Goal: Task Accomplishment & Management: Use online tool/utility

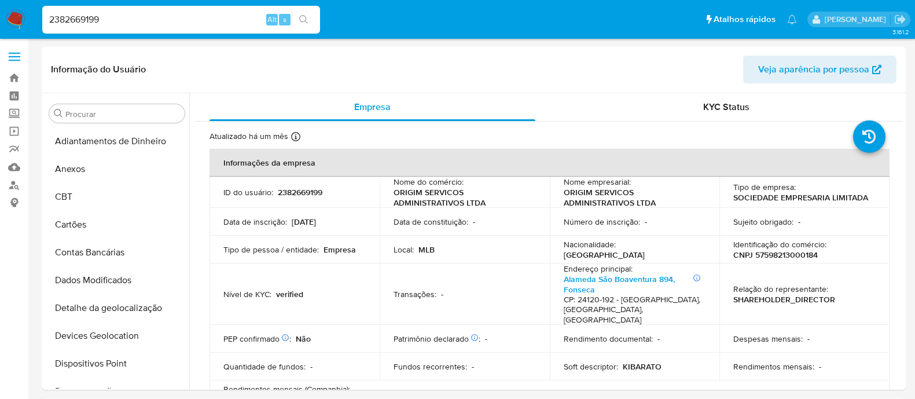
select select "10"
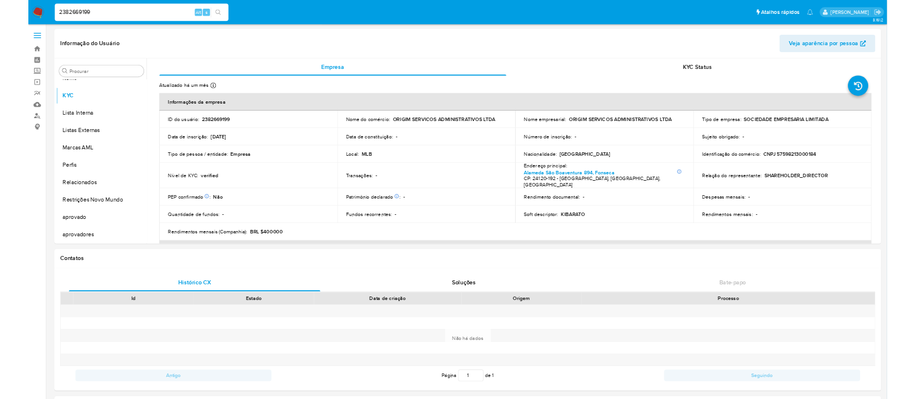
scroll to position [600, 0]
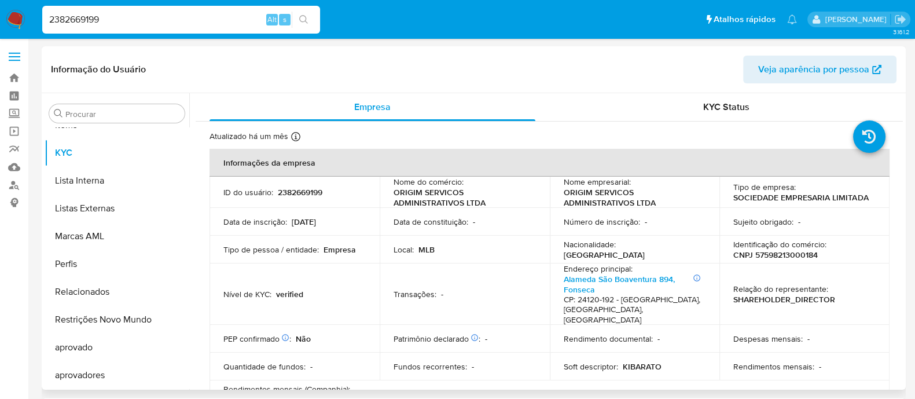
drag, startPoint x: 116, startPoint y: 105, endPoint x: 72, endPoint y: 100, distance: 43.8
click at [118, 105] on div "Procurar" at bounding box center [116, 113] width 135 height 19
click at [108, 21] on input "2382669199" at bounding box center [181, 19] width 278 height 15
paste input "N6sRQMeOD71Ik9FgrIiUksHA"
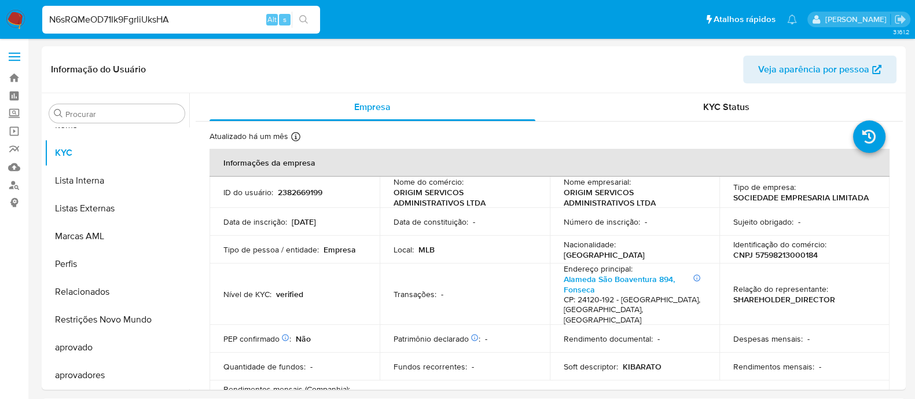
type input "N6sRQMeOD71Ik9FgrIiUksHA"
click at [252, 24] on input "N6sRQMeOD71Ik9FgrIiUksHA" at bounding box center [181, 19] width 278 height 15
click at [309, 25] on button "search-icon" at bounding box center [304, 20] width 24 height 16
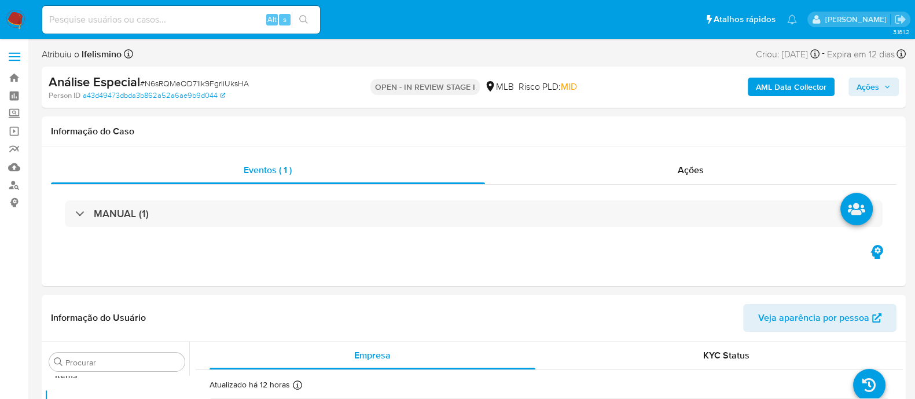
scroll to position [600, 0]
select select "10"
click at [174, 82] on span "# N6sRQMeOD71Ik9FgrIiUksHA" at bounding box center [194, 84] width 109 height 12
copy span "N6sRQMeOD71Ik9FgrIiUksHA"
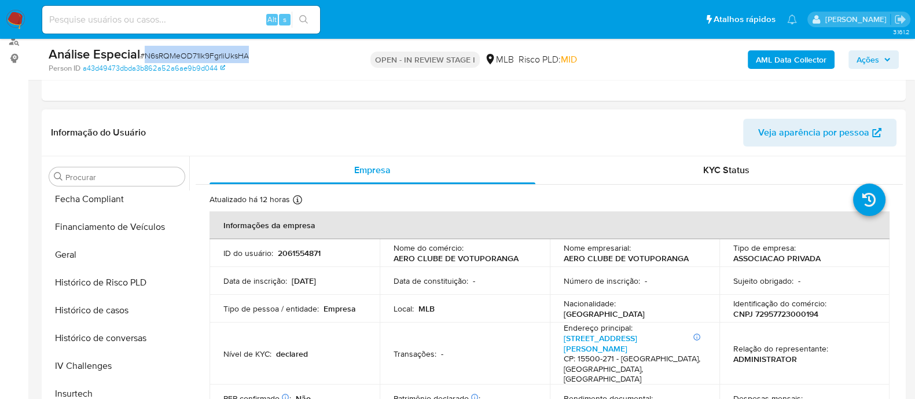
scroll to position [0, 0]
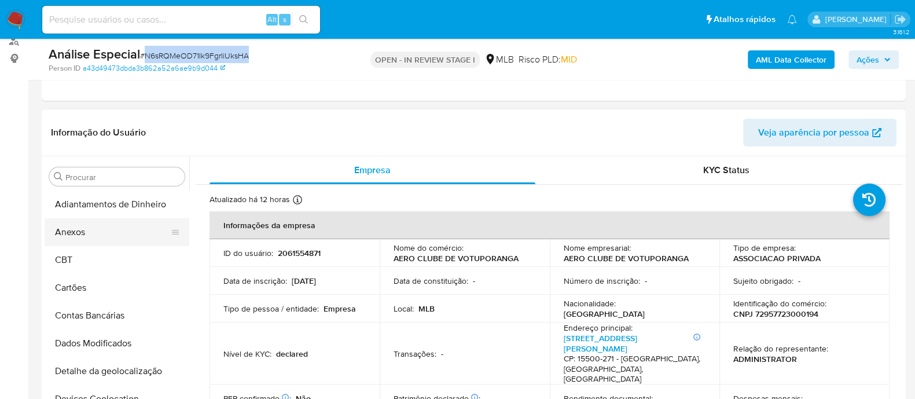
click at [96, 234] on button "Anexos" at bounding box center [112, 232] width 135 height 28
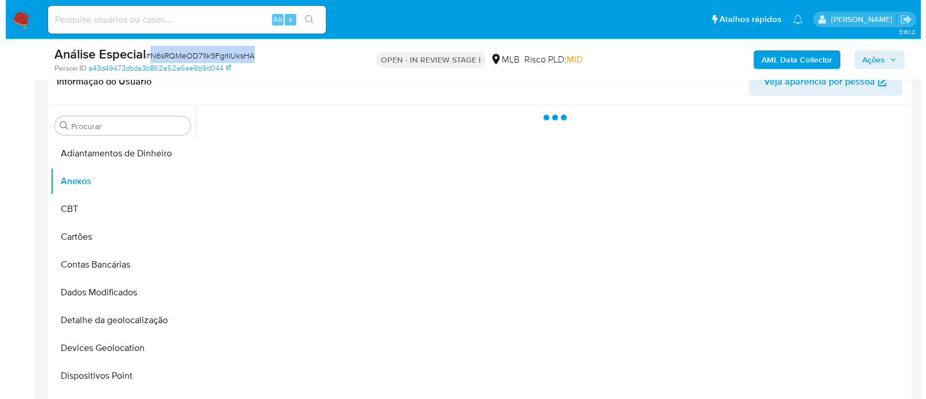
scroll to position [217, 0]
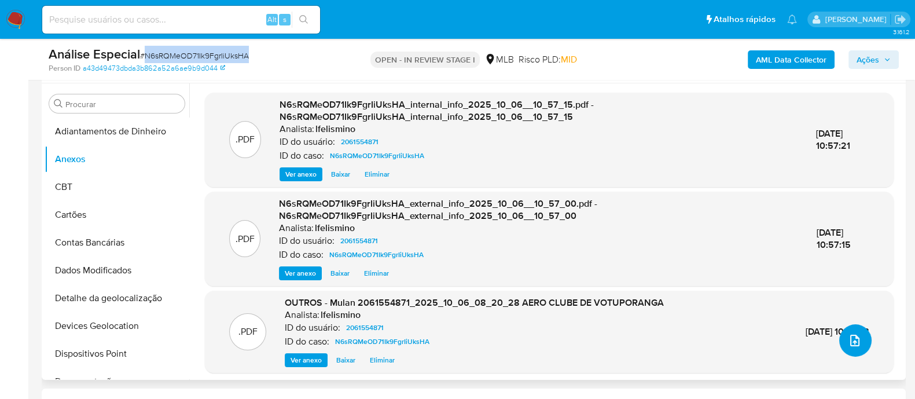
click at [850, 342] on icon "upload-file" at bounding box center [855, 340] width 14 height 14
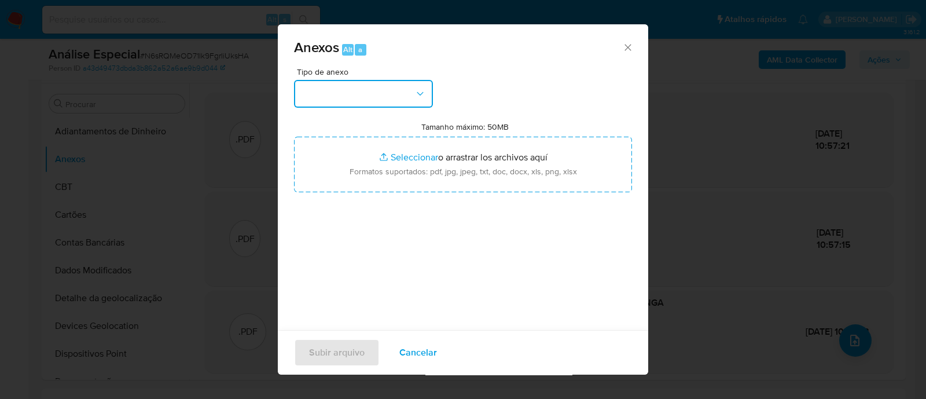
click at [413, 94] on button "button" at bounding box center [363, 94] width 139 height 28
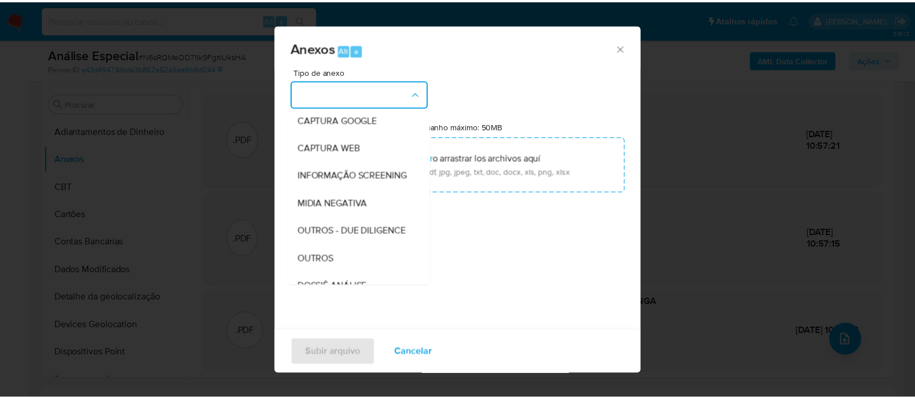
scroll to position [178, 0]
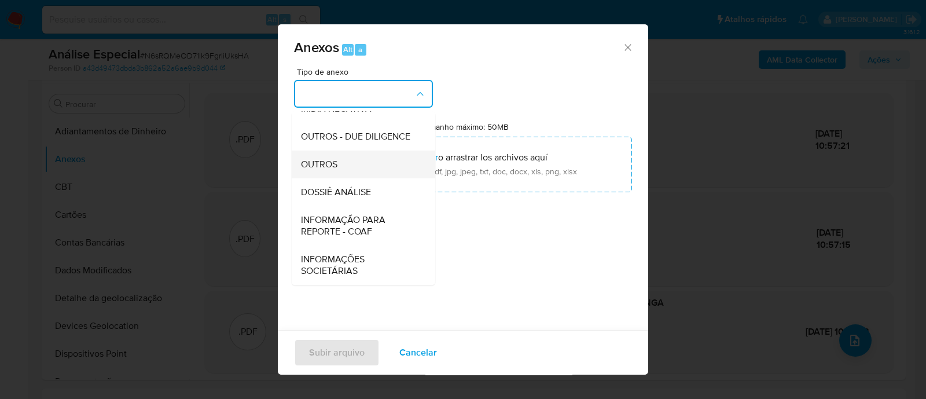
click at [346, 175] on div "OUTROS" at bounding box center [360, 165] width 118 height 28
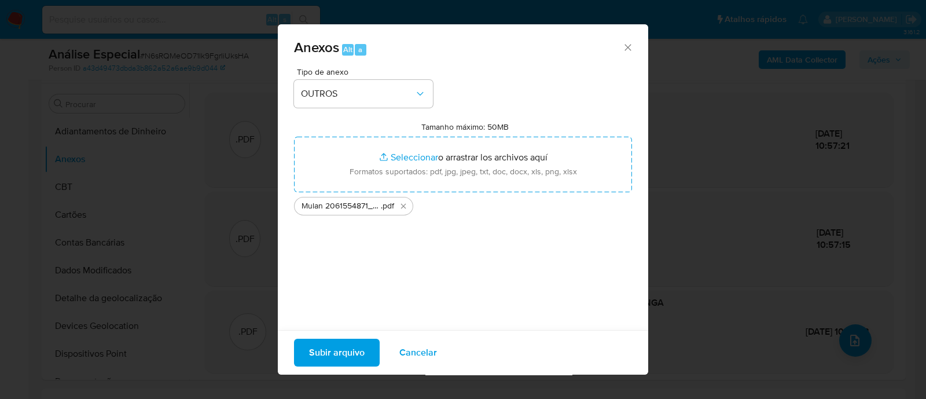
click at [364, 357] on button "Subir arquivo" at bounding box center [337, 353] width 86 height 28
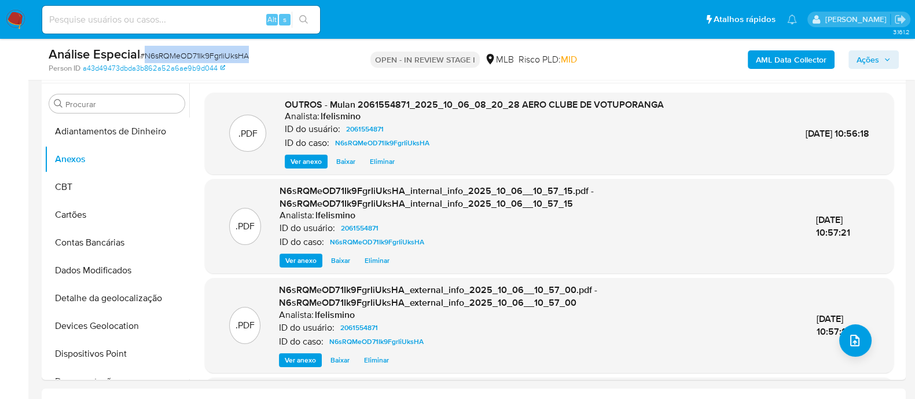
copy span "N6sRQMeOD71Ik9FgrIiUksHA"
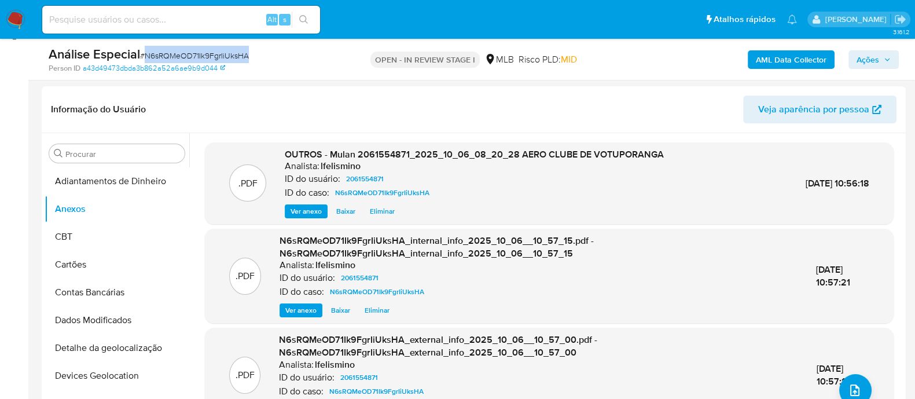
scroll to position [144, 0]
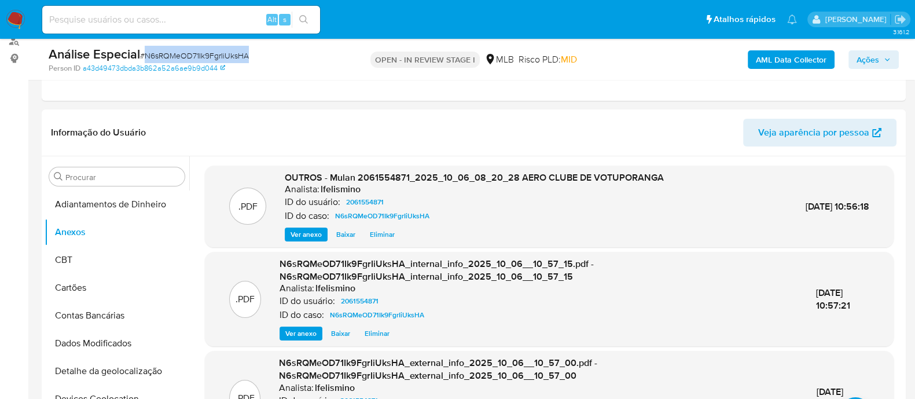
click at [784, 56] on b "AML Data Collector" at bounding box center [791, 59] width 71 height 19
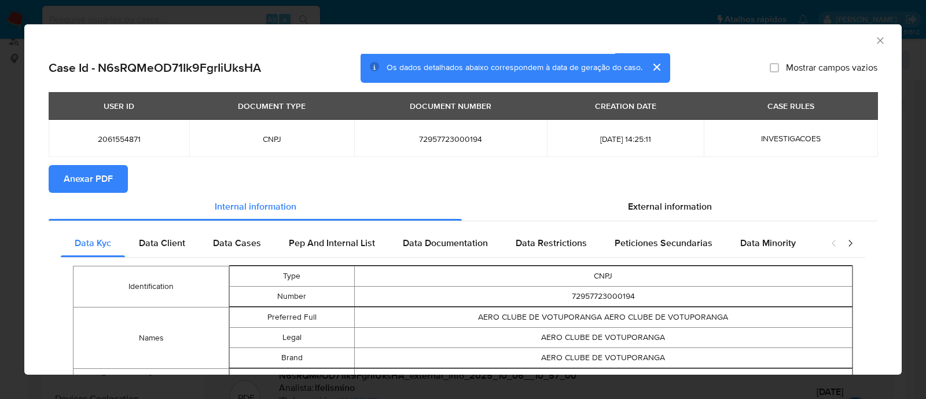
click at [110, 181] on span "Anexar PDF" at bounding box center [88, 178] width 49 height 25
click at [735, 10] on div "AML Data Collector Case Id - N6sRQMeOD71Ik9FgrIiUksHA Os dados detalhados abaix…" at bounding box center [463, 199] width 926 height 399
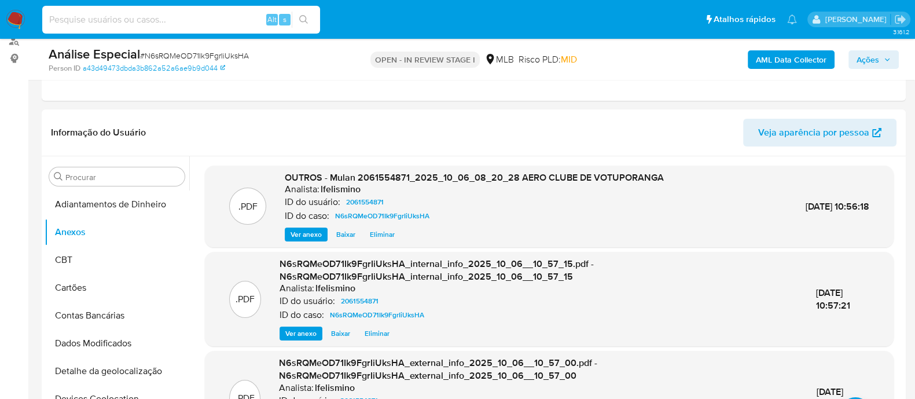
paste input "bFtOi9D86fzHX2Xk5K7mMR0t"
type input "bFtOi9D86fzHX2Xk5K7mMR0t"
click at [296, 19] on button "search-icon" at bounding box center [304, 20] width 24 height 16
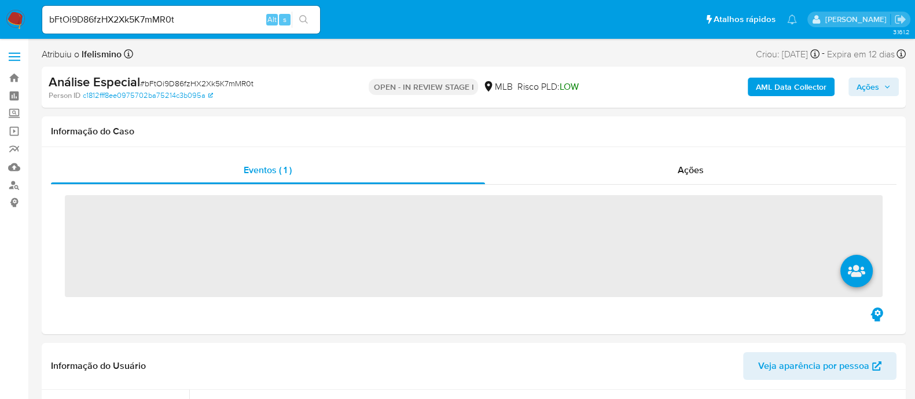
scroll to position [600, 0]
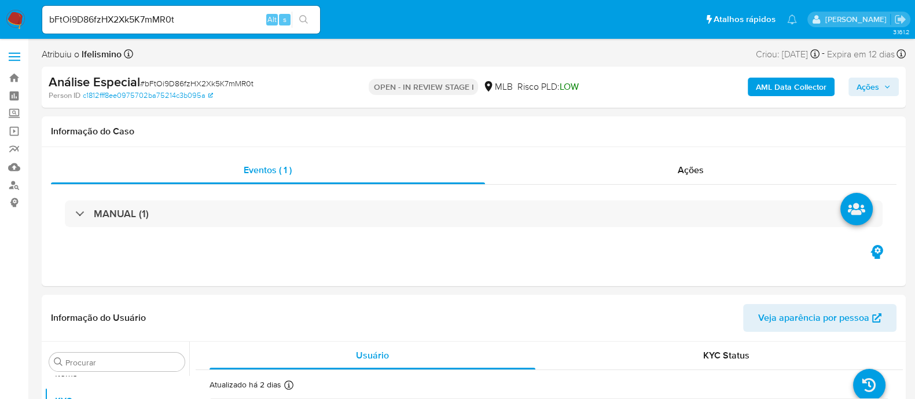
select select "10"
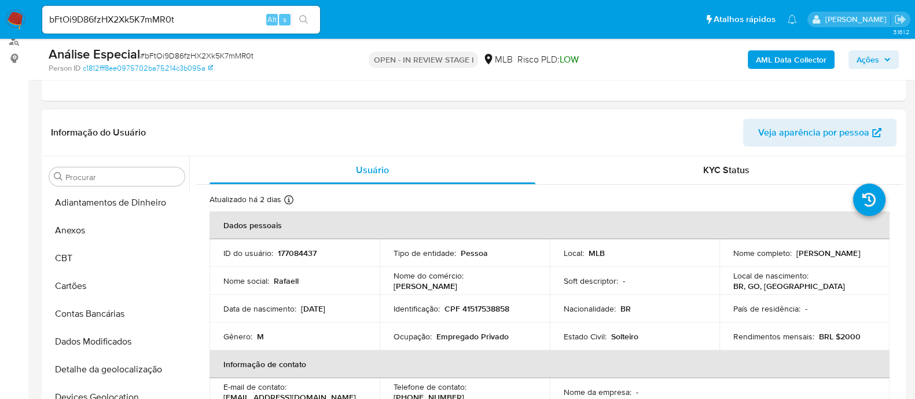
scroll to position [0, 0]
click at [118, 244] on button "Anexos" at bounding box center [112, 232] width 135 height 28
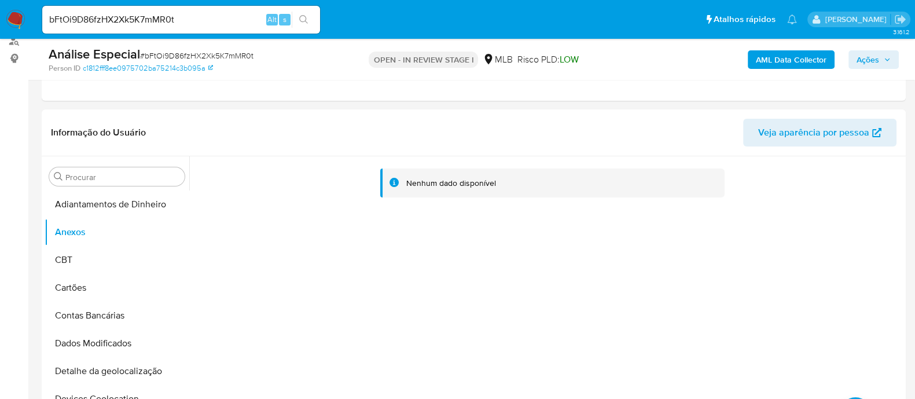
click at [812, 59] on b "AML Data Collector" at bounding box center [791, 59] width 71 height 19
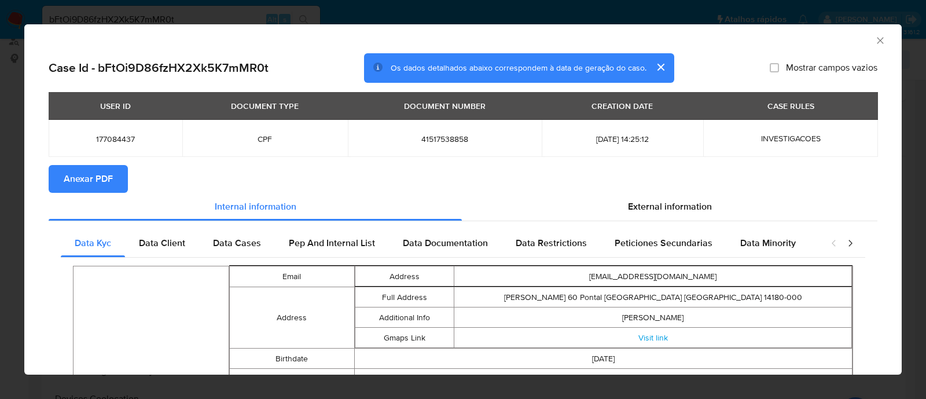
click at [101, 176] on span "Anexar PDF" at bounding box center [88, 178] width 49 height 25
click at [128, 10] on div "AML Data Collector Case Id - bFtOi9D86fzHX2Xk5K7mMR0t Os dados detalhados abaix…" at bounding box center [463, 199] width 926 height 399
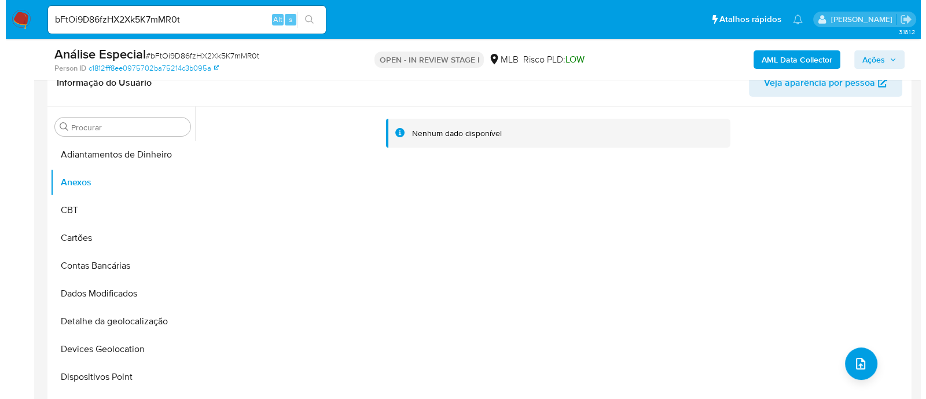
scroll to position [217, 0]
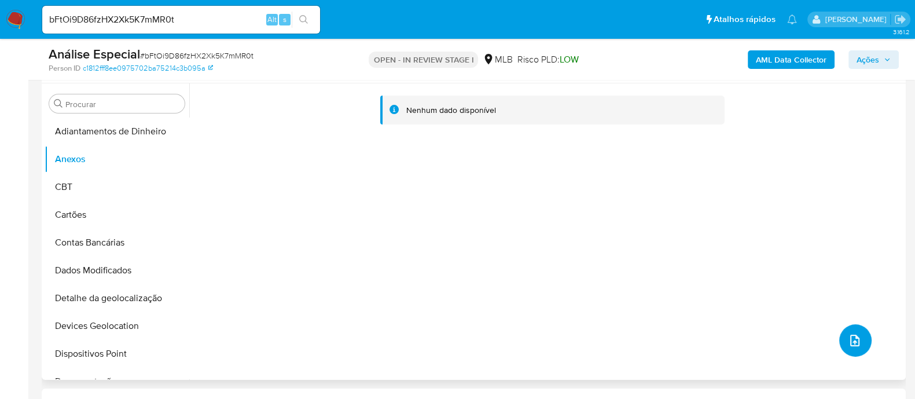
click at [849, 340] on icon "upload-file" at bounding box center [855, 340] width 14 height 14
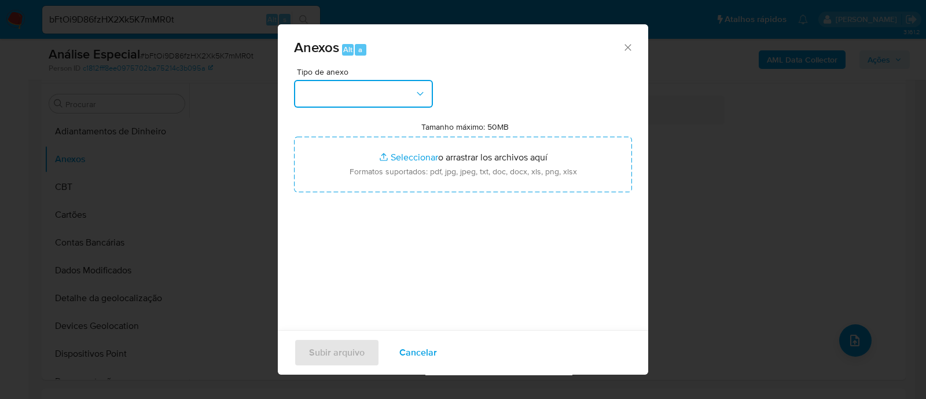
click at [417, 91] on icon "button" at bounding box center [420, 92] width 6 height 3
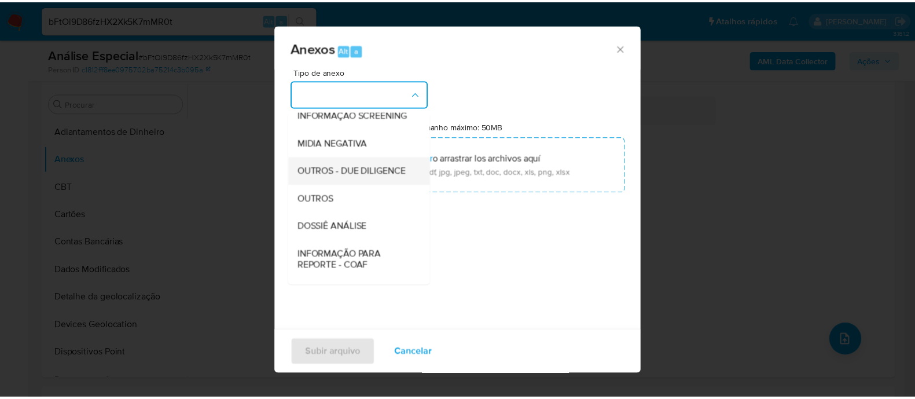
scroll to position [144, 0]
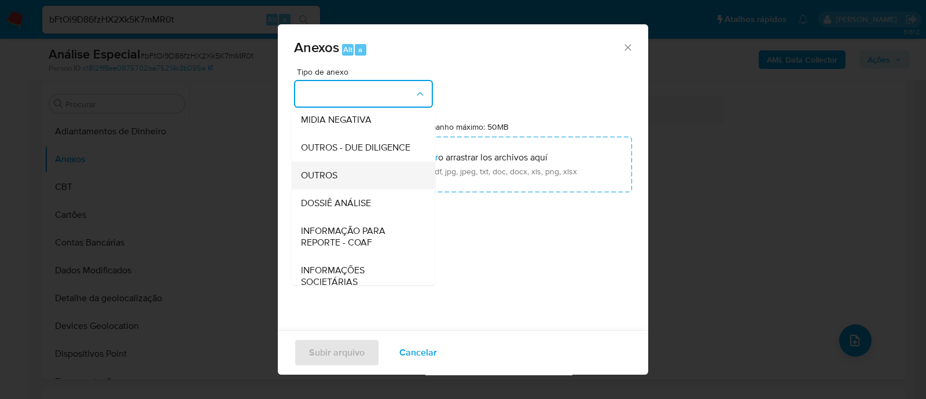
click at [365, 186] on div "OUTROS" at bounding box center [360, 176] width 118 height 28
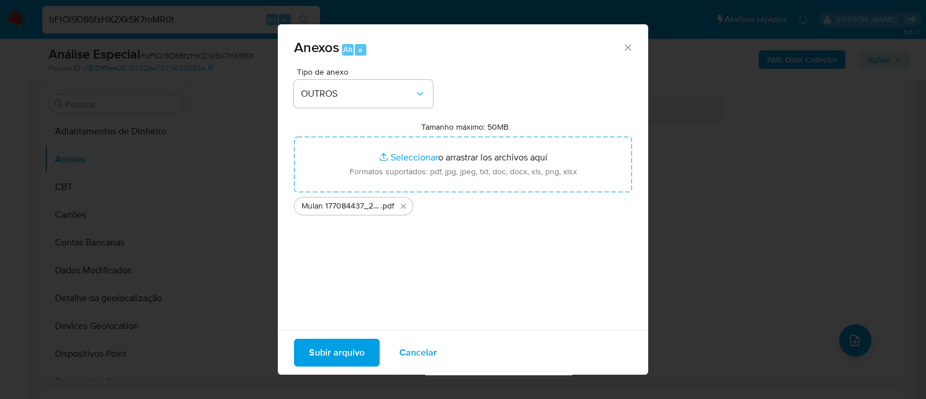
click at [309, 346] on span "Subir arquivo" at bounding box center [337, 352] width 56 height 25
